Goal: Check status: Check status

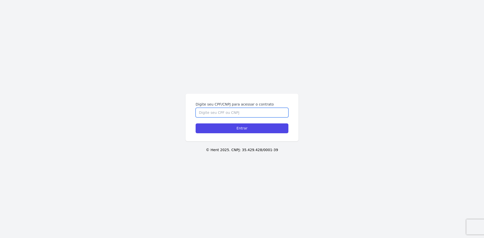
click at [202, 112] on input "Digite seu CPF/CNPJ para acessar o contrato" at bounding box center [242, 113] width 93 height 10
type input "08811752426"
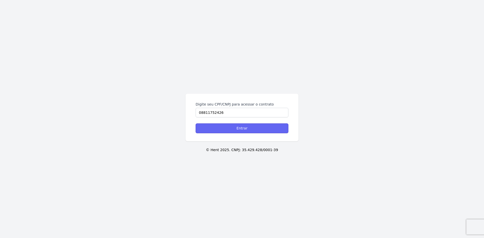
click at [247, 130] on input "Entrar" at bounding box center [242, 129] width 93 height 10
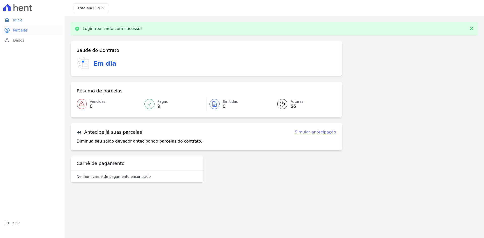
click at [18, 33] on link "paid Parcelas" at bounding box center [32, 30] width 61 height 10
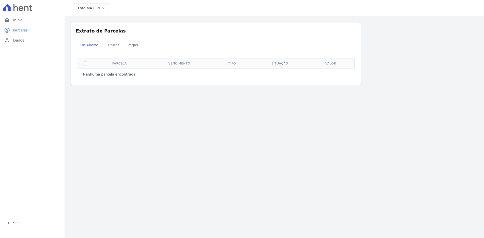
click at [117, 48] on span "Futuras" at bounding box center [112, 45] width 19 height 10
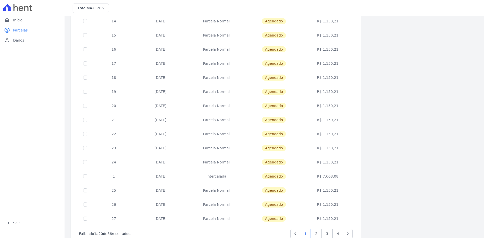
scroll to position [142, 0]
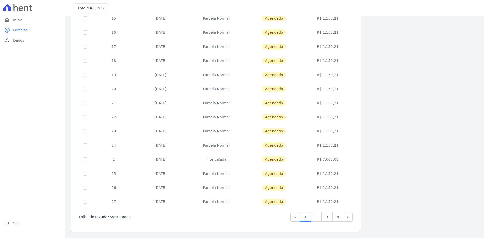
drag, startPoint x: 323, startPoint y: 162, endPoint x: 340, endPoint y: 162, distance: 16.9
click at [340, 162] on td "R$ 7.668,08" at bounding box center [328, 160] width 52 height 14
click at [348, 160] on td "R$ 7.668,08" at bounding box center [328, 160] width 52 height 14
click at [324, 160] on td "R$ 7.668,08" at bounding box center [328, 160] width 52 height 14
click at [329, 161] on td "R$ 7.668,08" at bounding box center [328, 160] width 52 height 14
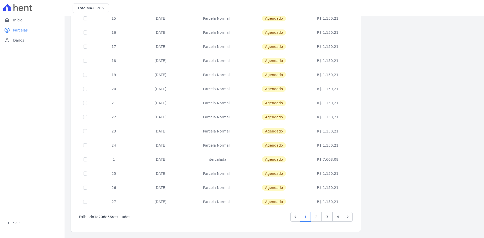
drag, startPoint x: 325, startPoint y: 160, endPoint x: 328, endPoint y: 132, distance: 28.2
click at [346, 159] on td "R$ 7.668,08" at bounding box center [328, 160] width 52 height 14
copy td "7.668,08"
